Goal: Register for event/course

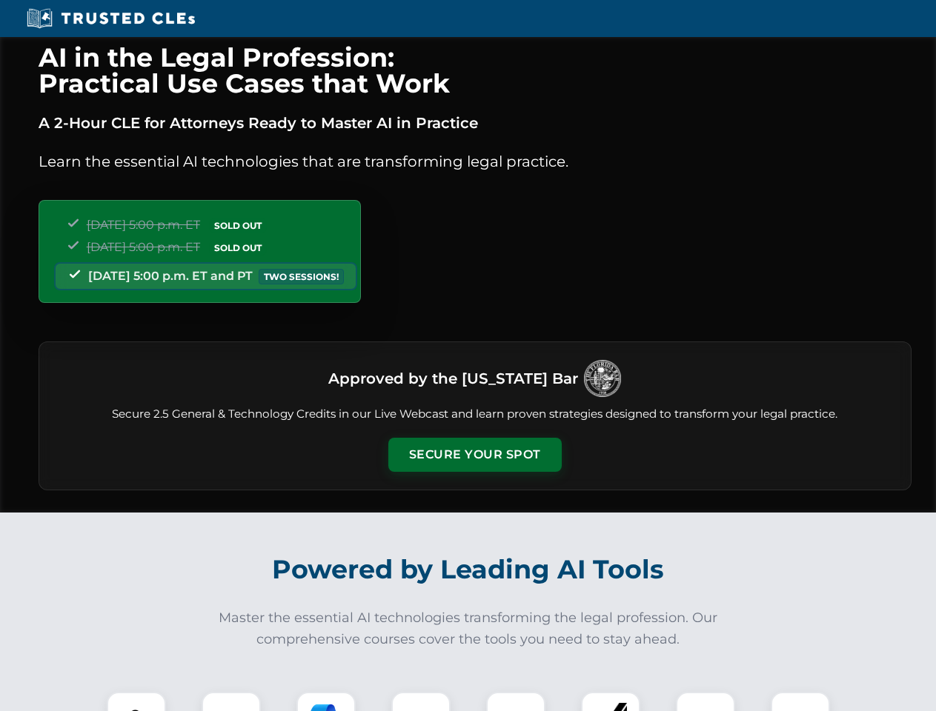
click at [474, 455] on button "Secure Your Spot" at bounding box center [474, 455] width 173 height 34
click at [136, 701] on img at bounding box center [136, 721] width 43 height 43
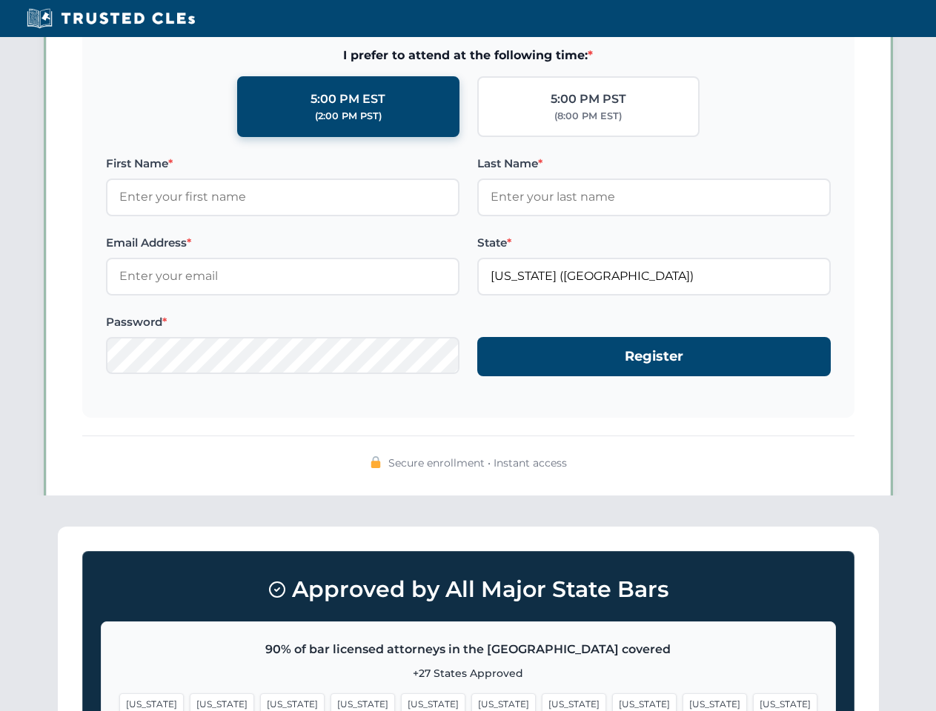
click at [471, 701] on span "[US_STATE]" at bounding box center [503, 703] width 64 height 21
click at [541, 701] on span "[US_STATE]" at bounding box center [573, 703] width 64 height 21
click at [682, 701] on span "[US_STATE]" at bounding box center [714, 703] width 64 height 21
